Goal: Task Accomplishment & Management: Manage account settings

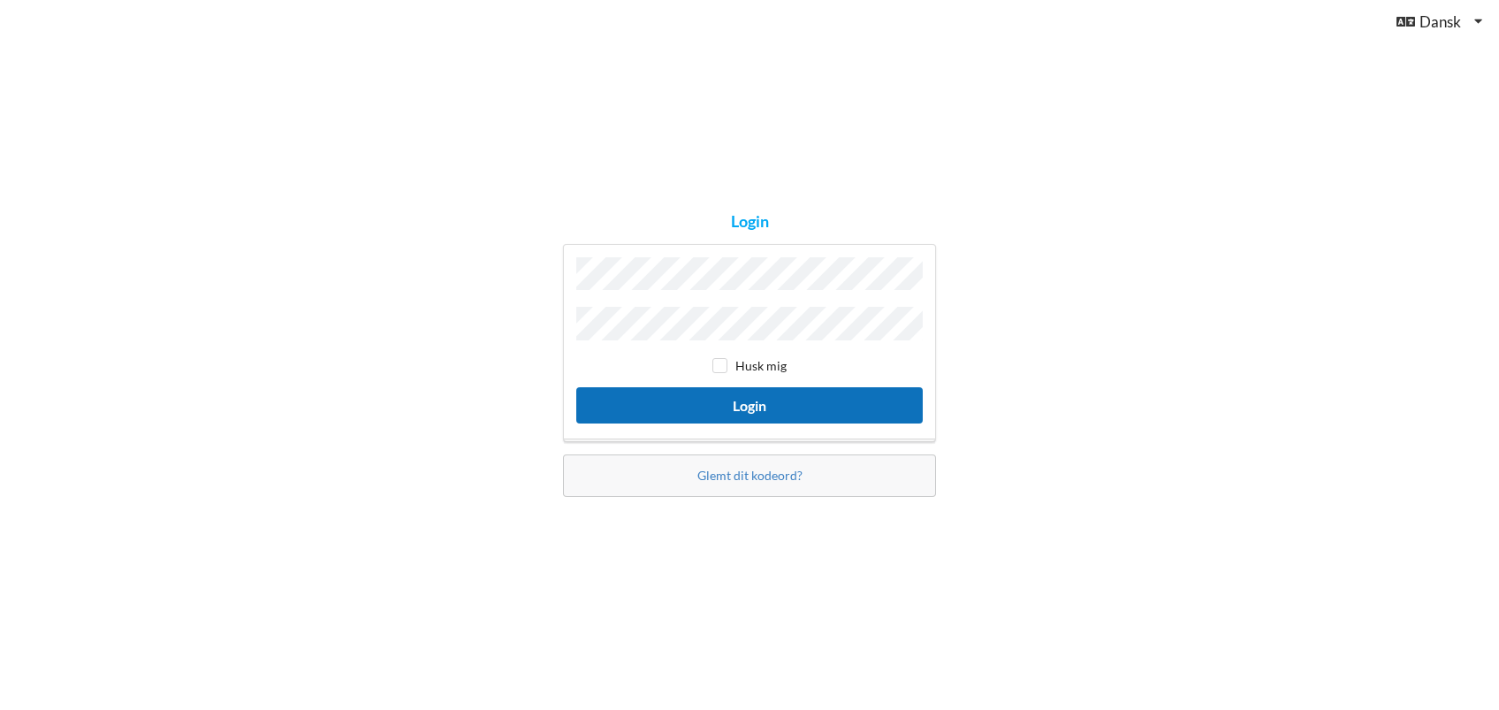
click at [778, 392] on button "Login" at bounding box center [749, 405] width 347 height 36
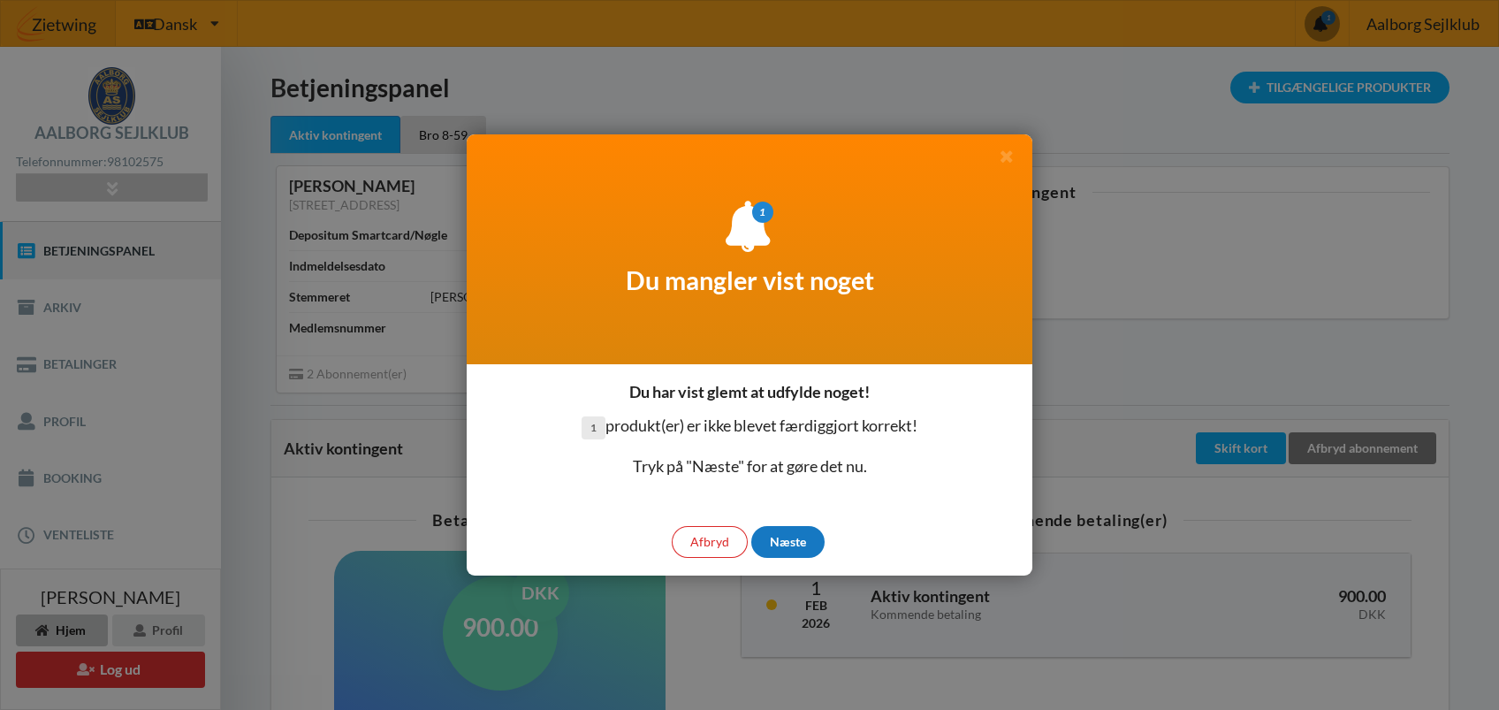
click at [795, 532] on div "Næste" at bounding box center [787, 542] width 73 height 32
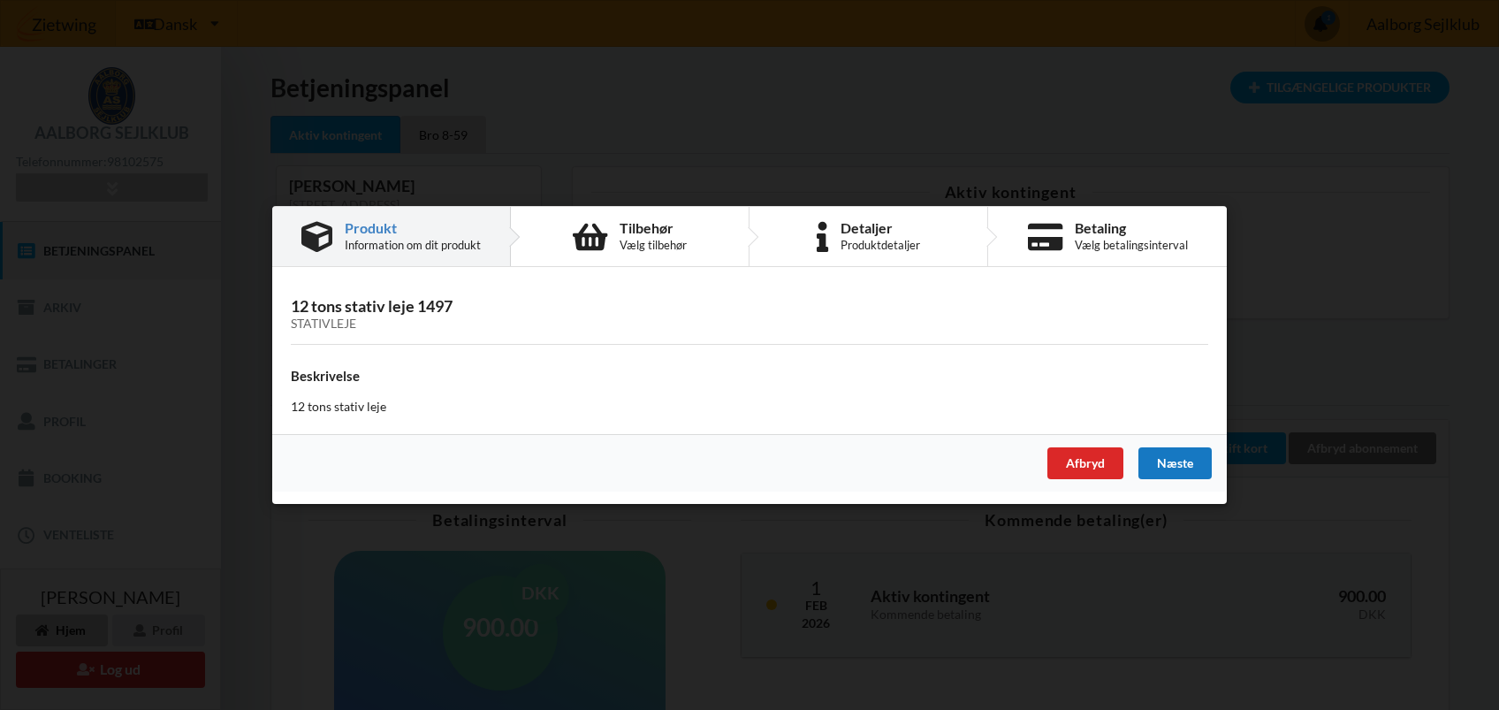
click at [1172, 454] on div "Næste" at bounding box center [1175, 463] width 73 height 32
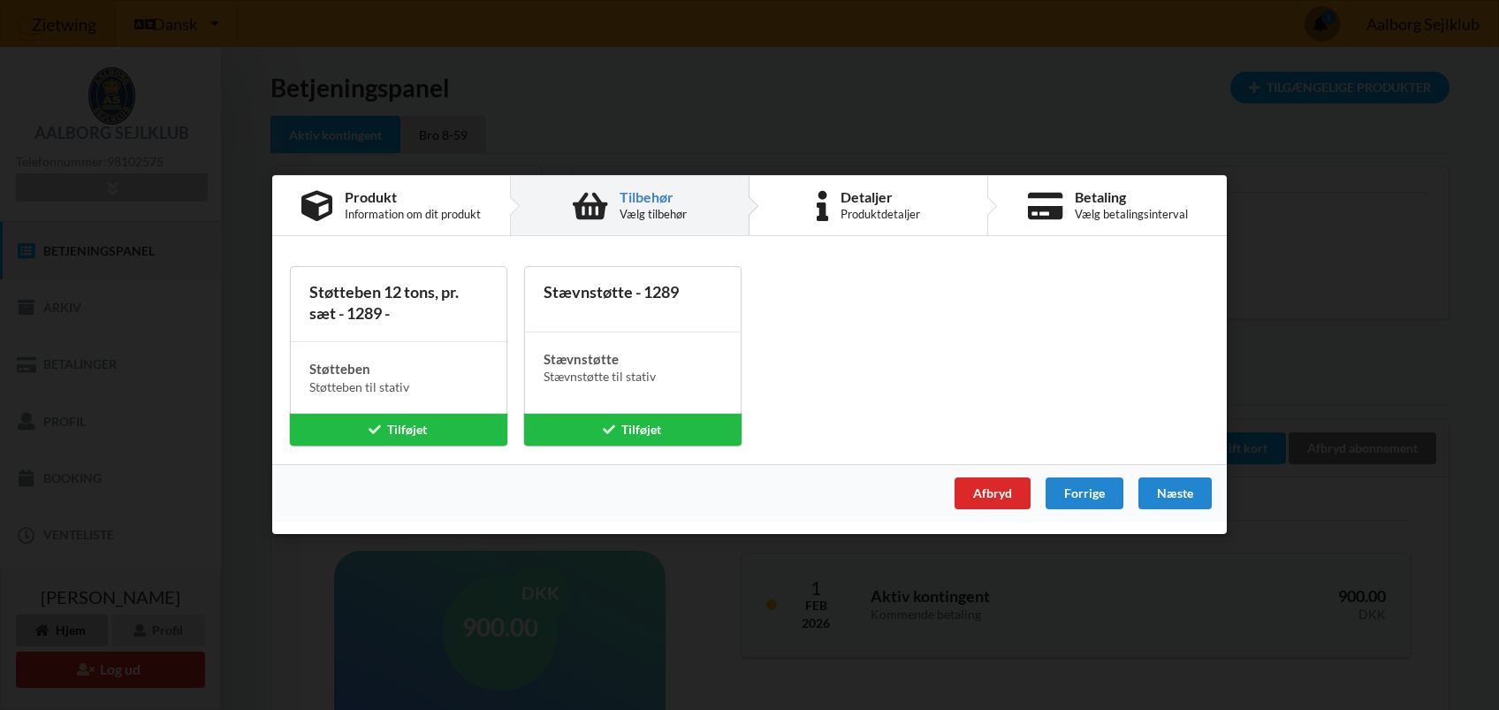
click at [1414, 194] on div "Er du sikker på du vil logge ud? Nej Ja Vilkår og betingelser Brugerbetingelser…" at bounding box center [749, 355] width 1499 height 710
click at [987, 487] on div "Afbryd" at bounding box center [993, 494] width 76 height 32
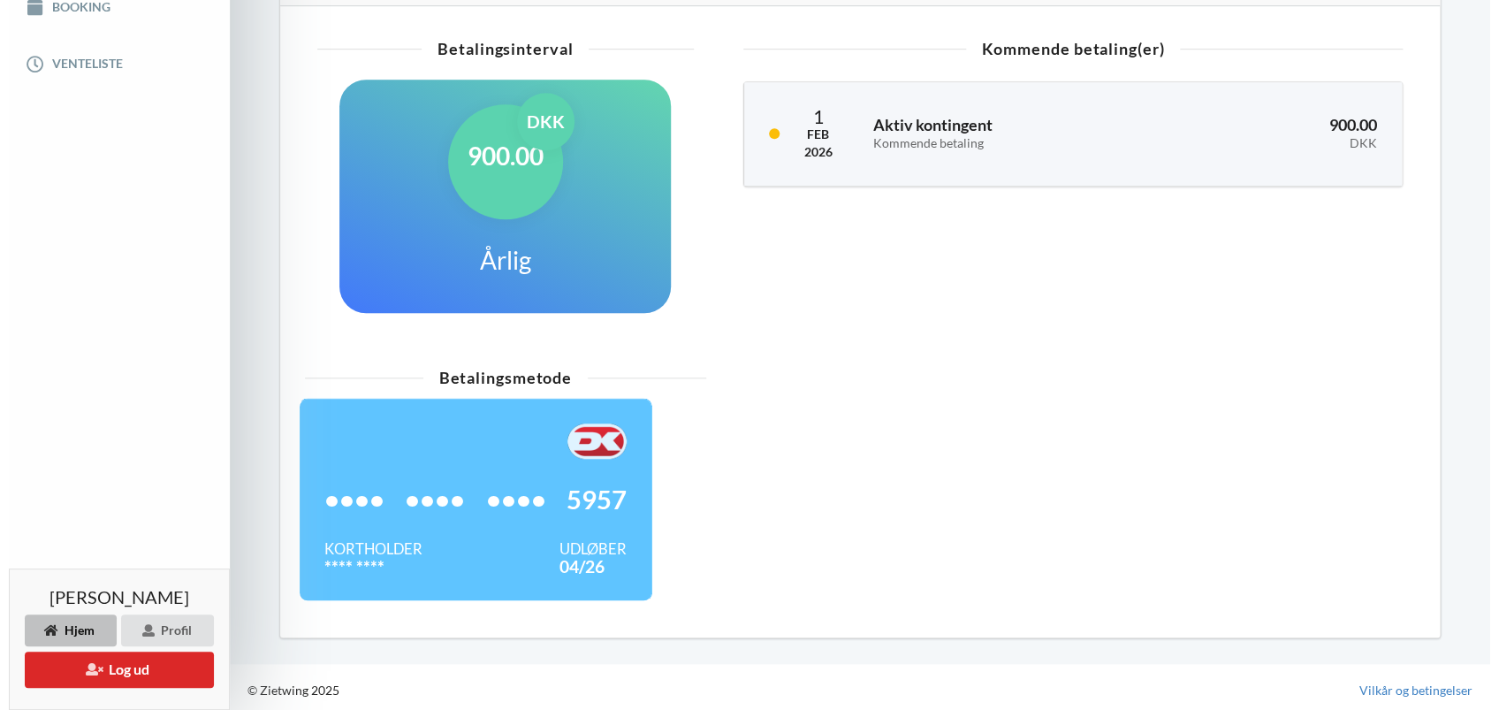
scroll to position [476, 0]
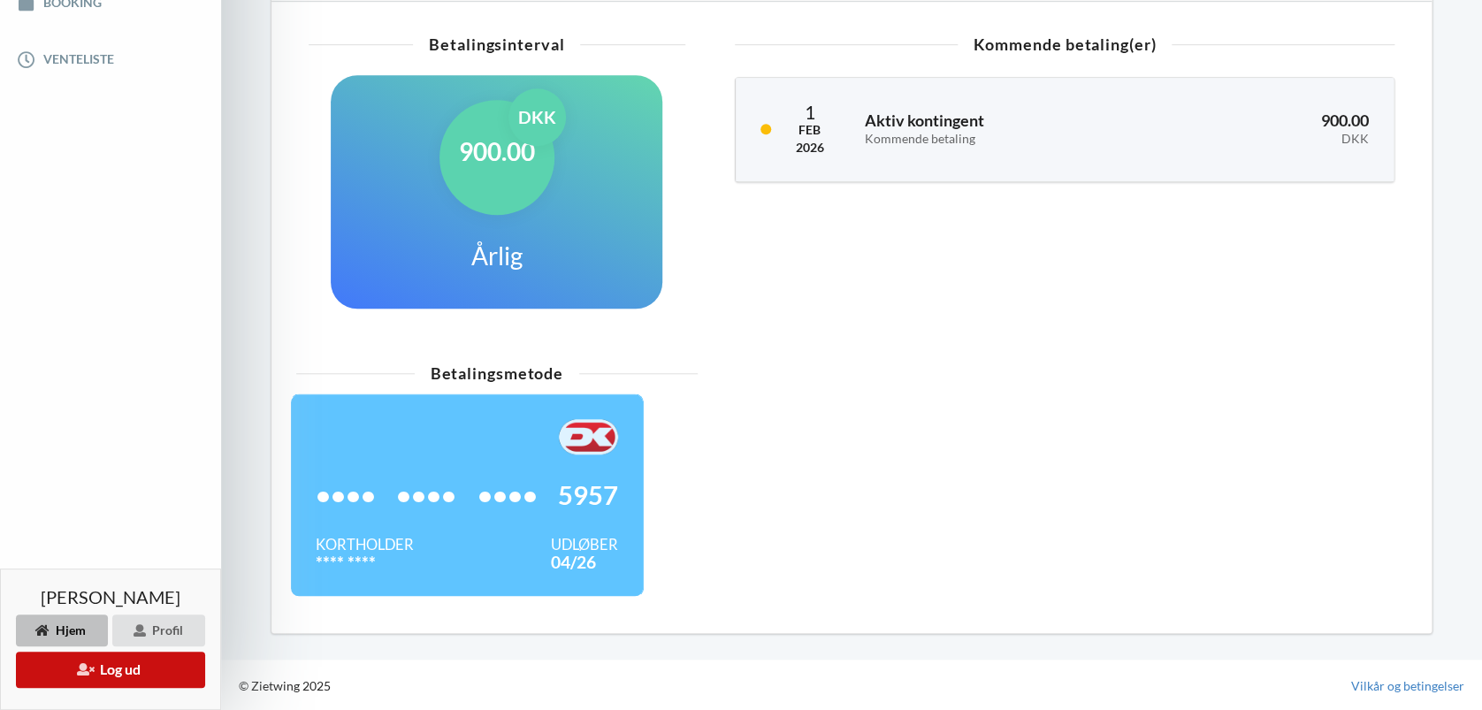
click at [127, 669] on button "Log ud" at bounding box center [110, 669] width 189 height 36
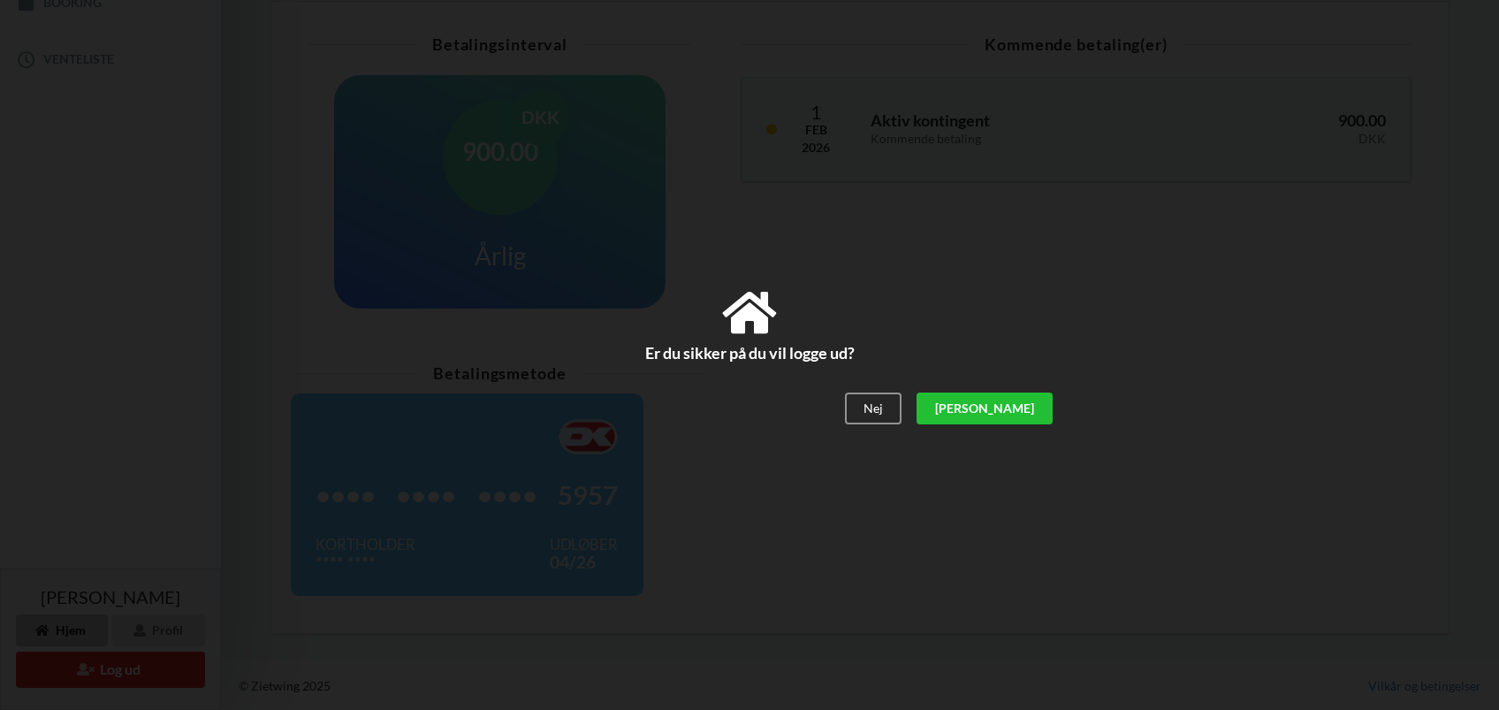
click at [1029, 403] on div "[PERSON_NAME]" at bounding box center [985, 408] width 136 height 32
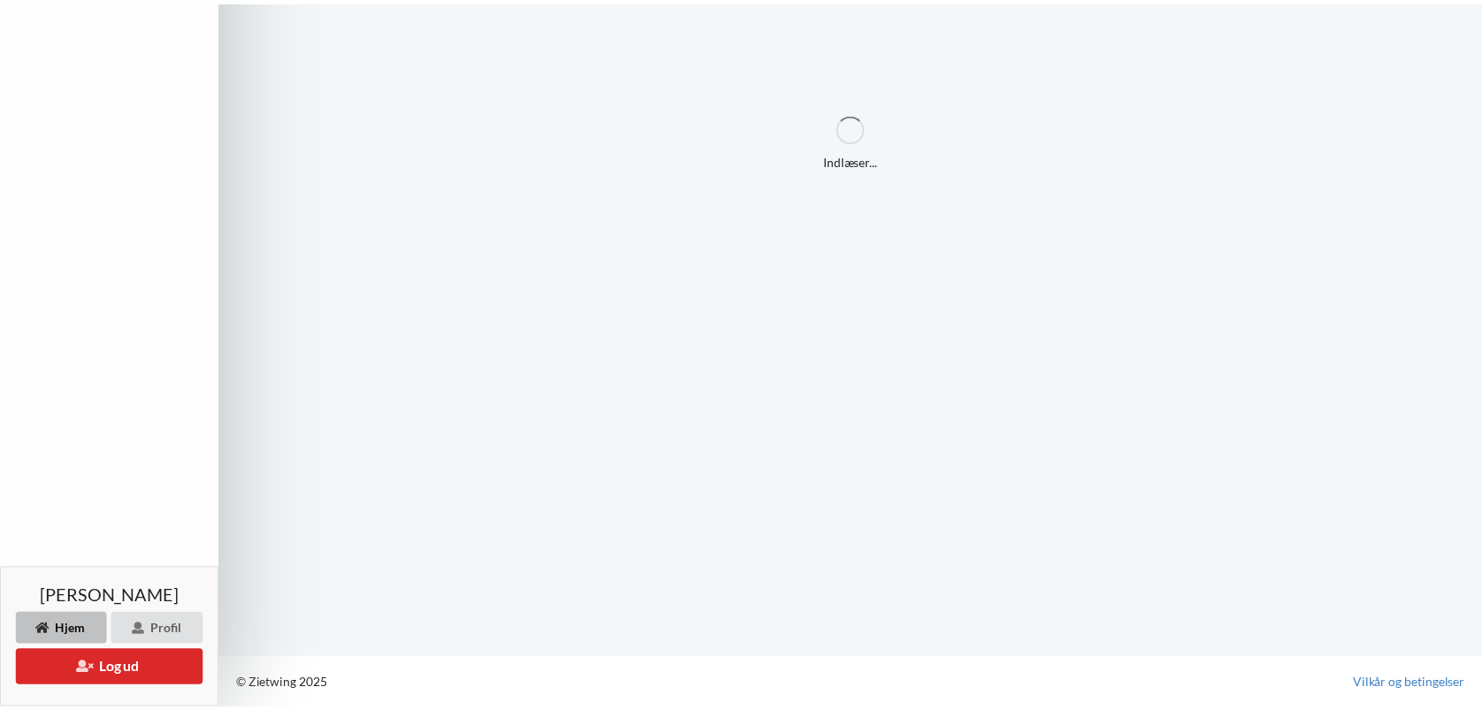
scroll to position [301, 0]
